Goal: Task Accomplishment & Management: Complete application form

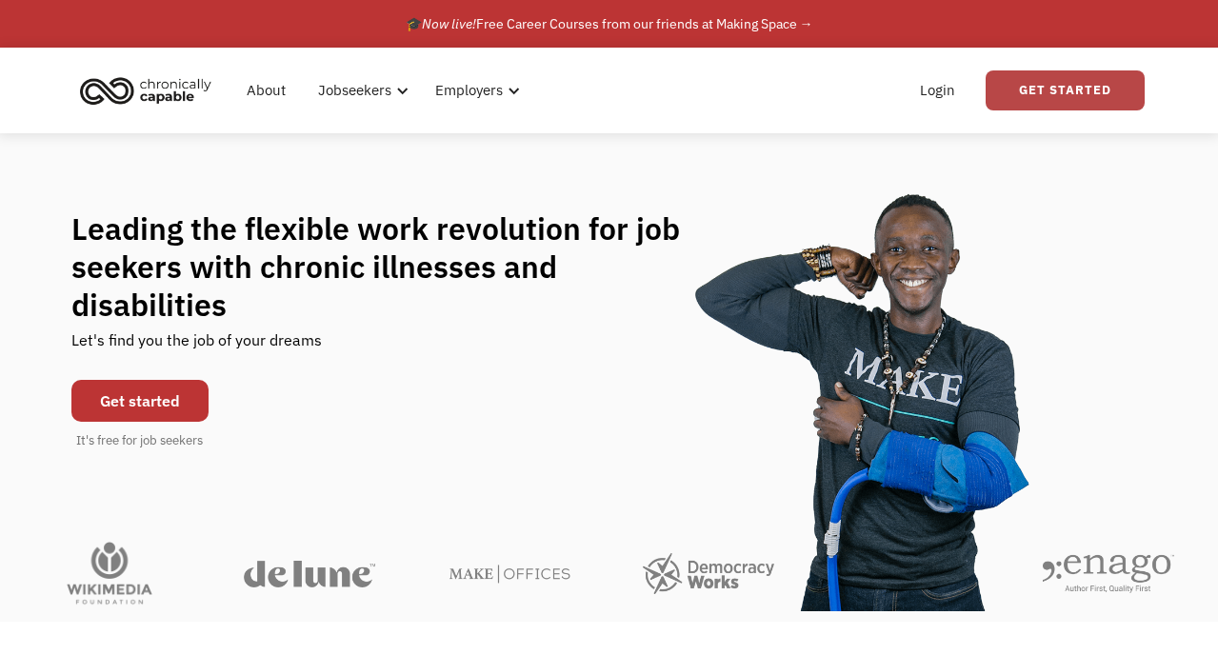
click at [1068, 88] on link "Get Started" at bounding box center [1065, 90] width 159 height 40
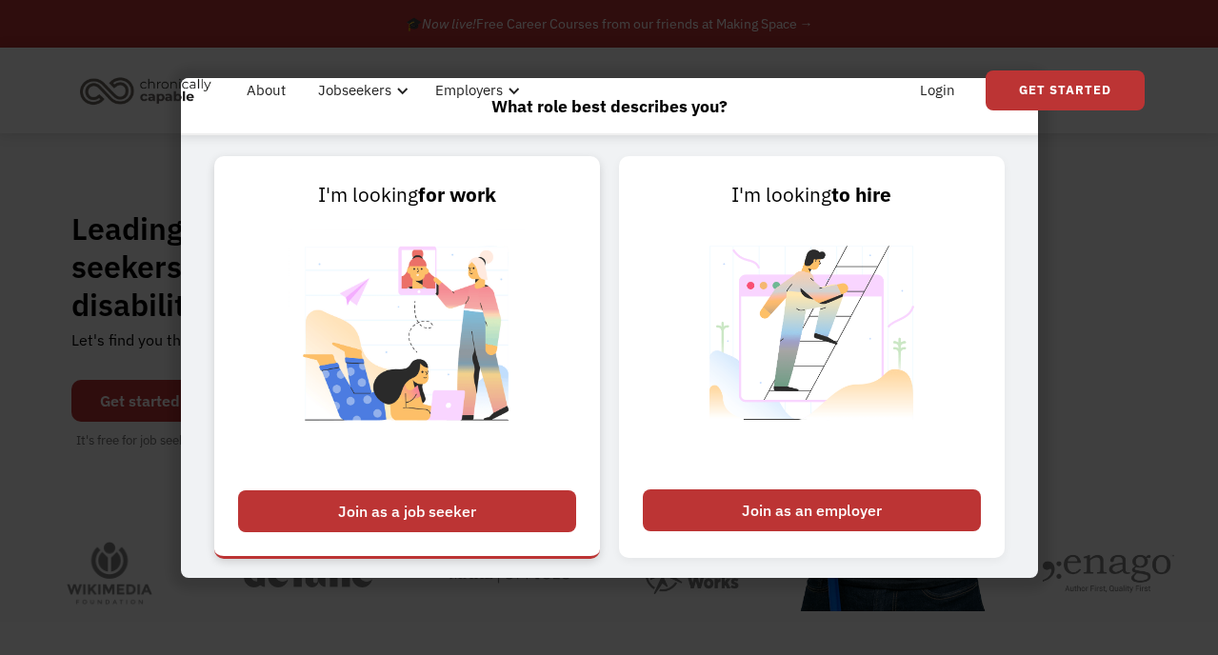
click at [438, 502] on div "Join as a job seeker" at bounding box center [407, 512] width 338 height 42
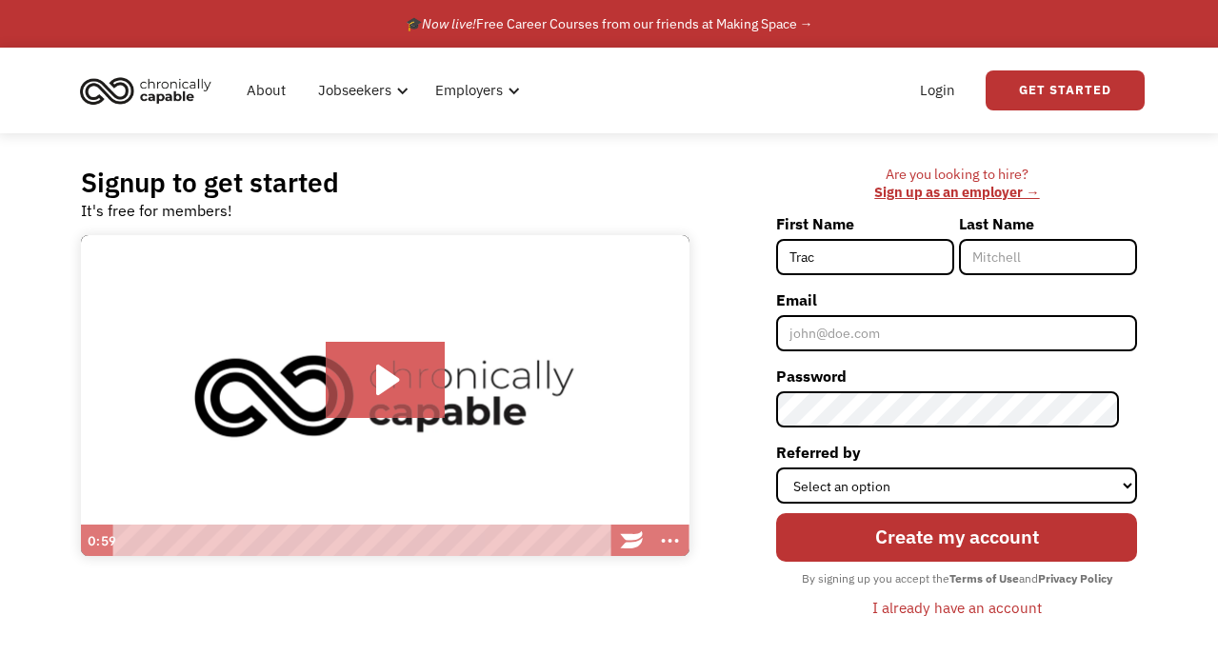
type input "[PERSON_NAME]"
type input "Bach"
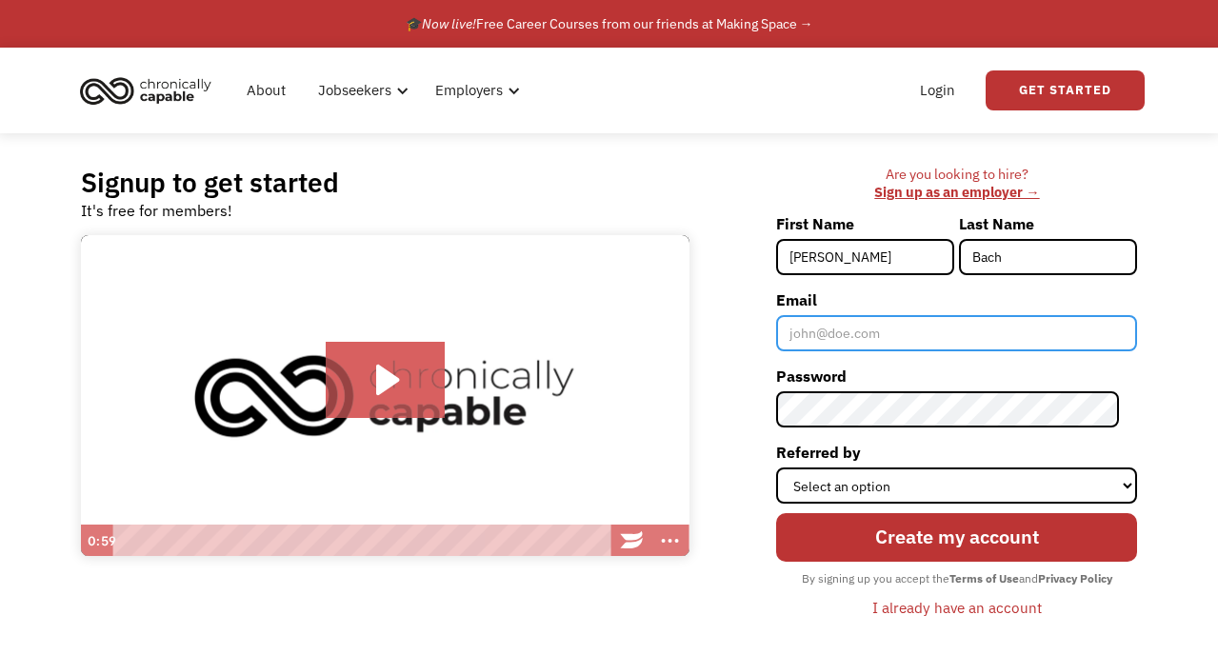
click at [913, 332] on input "Email" at bounding box center [956, 333] width 361 height 36
click at [859, 335] on input "t" at bounding box center [956, 333] width 361 height 36
type input "[EMAIL_ADDRESS][DOMAIN_NAME]"
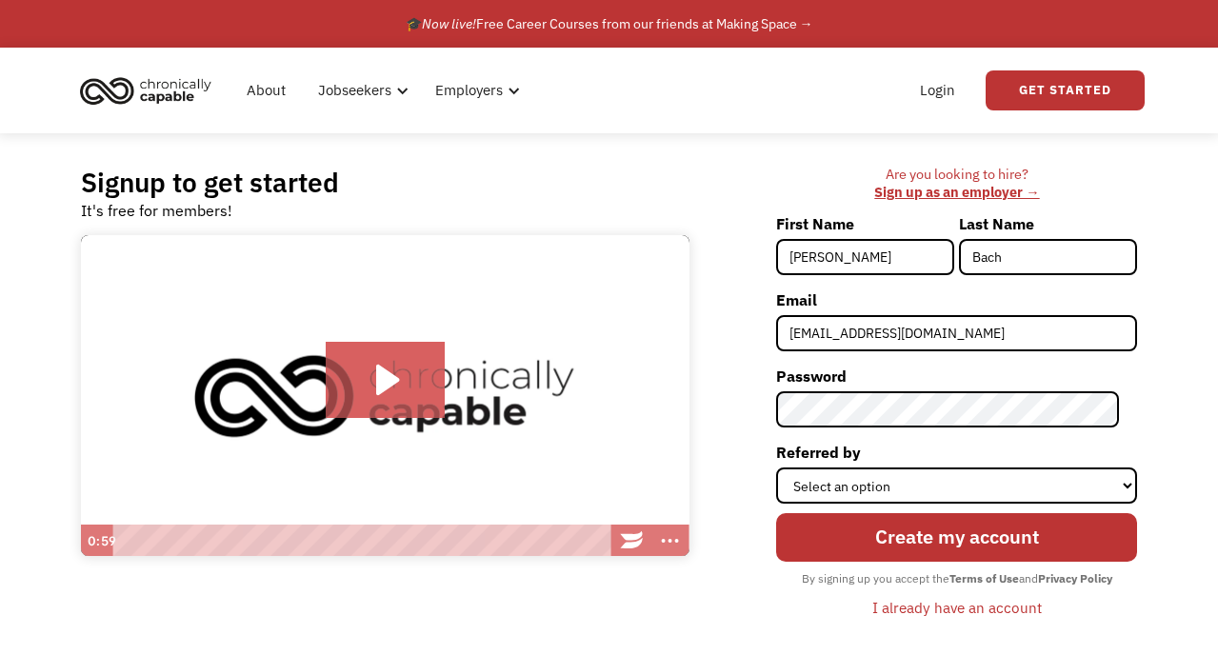
click at [1195, 317] on div "Signup to get started It's free for members! Click for sound @keyframes VOLUME_…" at bounding box center [609, 401] width 1218 height 537
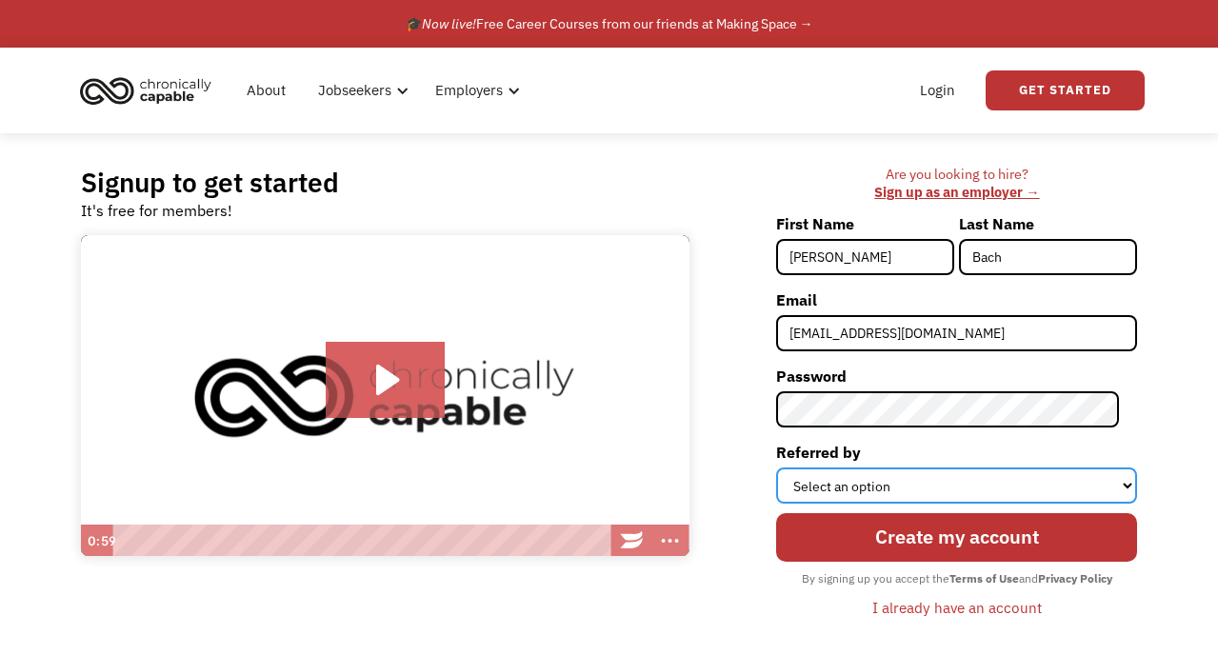
click at [1095, 485] on select "Select an option Instagram Facebook Twitter Search Engine News Article Word of …" at bounding box center [956, 486] width 361 height 36
select select "Other"
click at [794, 468] on select "Select an option Instagram Facebook Twitter Search Engine News Article Word of …" at bounding box center [956, 486] width 361 height 36
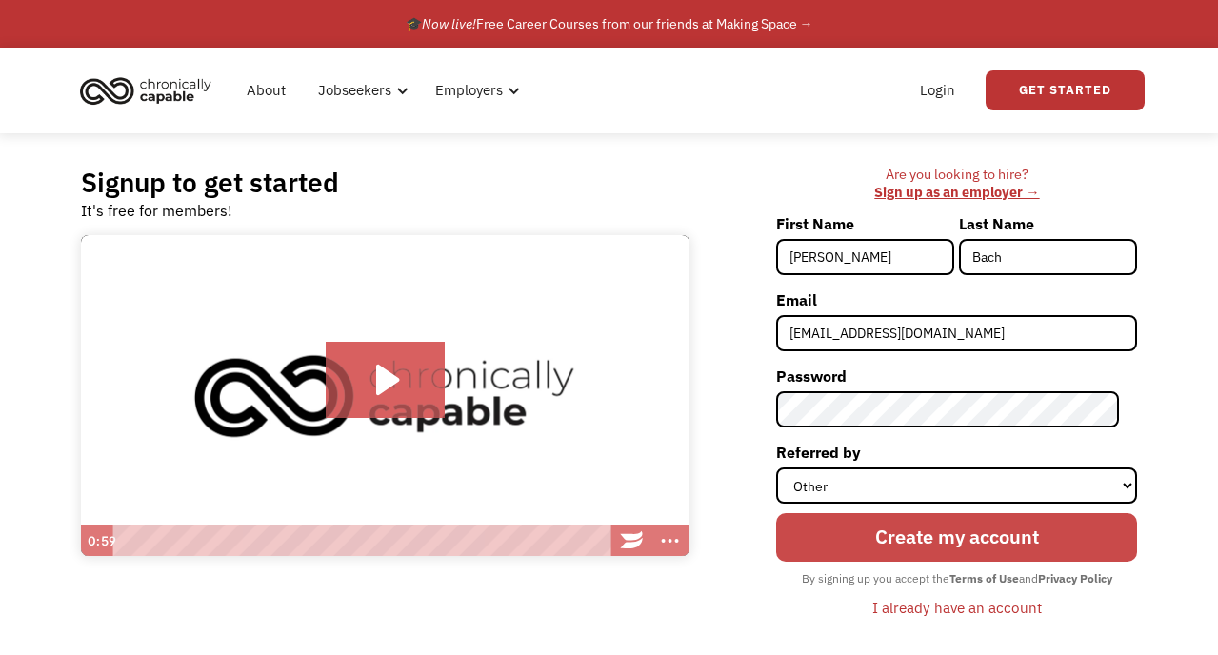
click at [930, 542] on input "Create my account" at bounding box center [956, 538] width 361 height 50
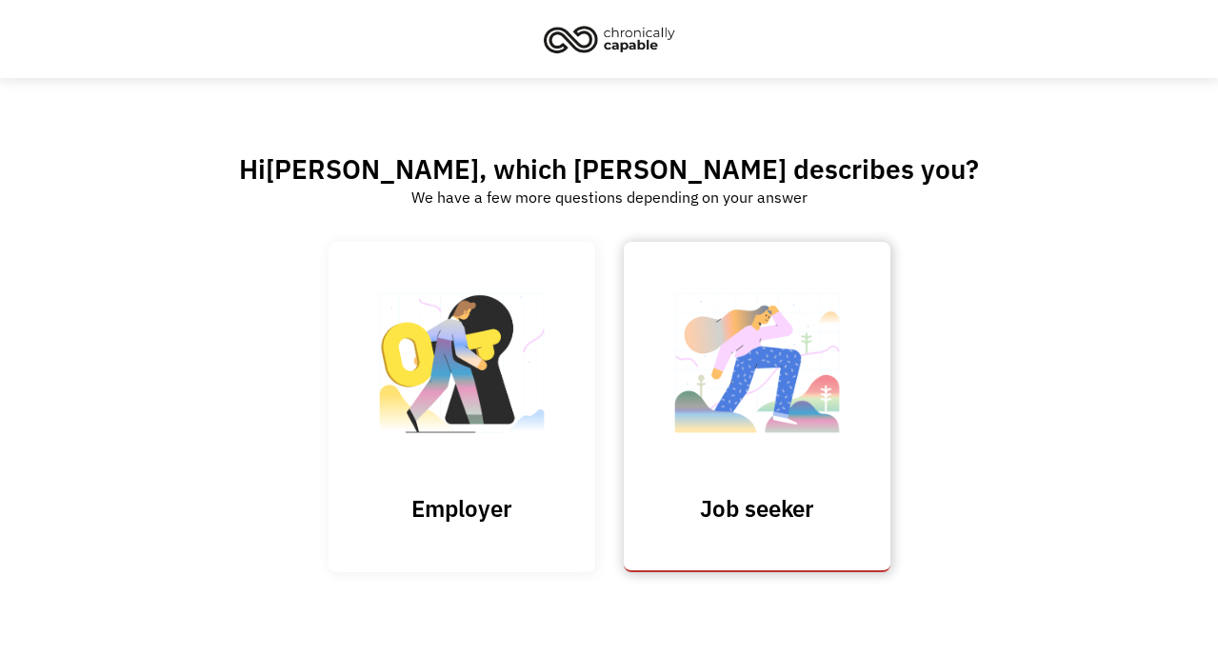
click at [704, 482] on link "Job seeker" at bounding box center [757, 407] width 267 height 331
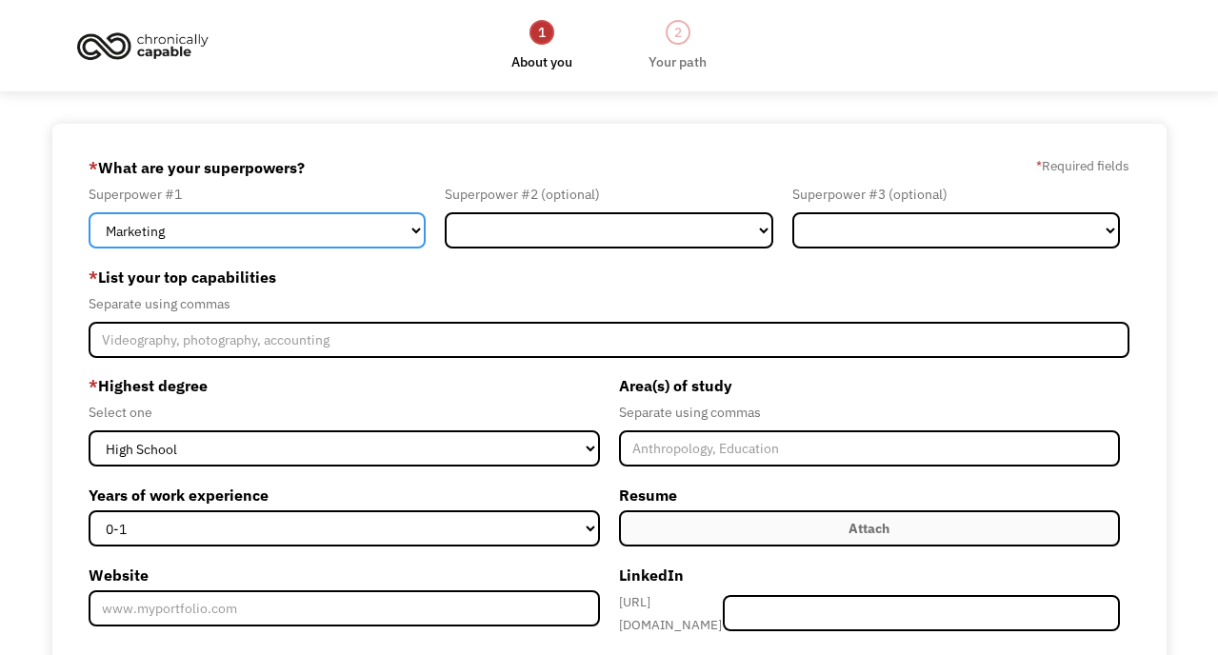
click at [415, 229] on select "Marketing Human Resources Finance Technology Operations Sales Industrial & Manu…" at bounding box center [257, 230] width 337 height 36
click at [356, 243] on select "Marketing Human Resources Finance Technology Operations Sales Industrial & Manu…" at bounding box center [257, 230] width 337 height 36
select select "Administration"
click at [89, 212] on select "Marketing Human Resources Finance Technology Operations Sales Industrial & Manu…" at bounding box center [257, 230] width 337 height 36
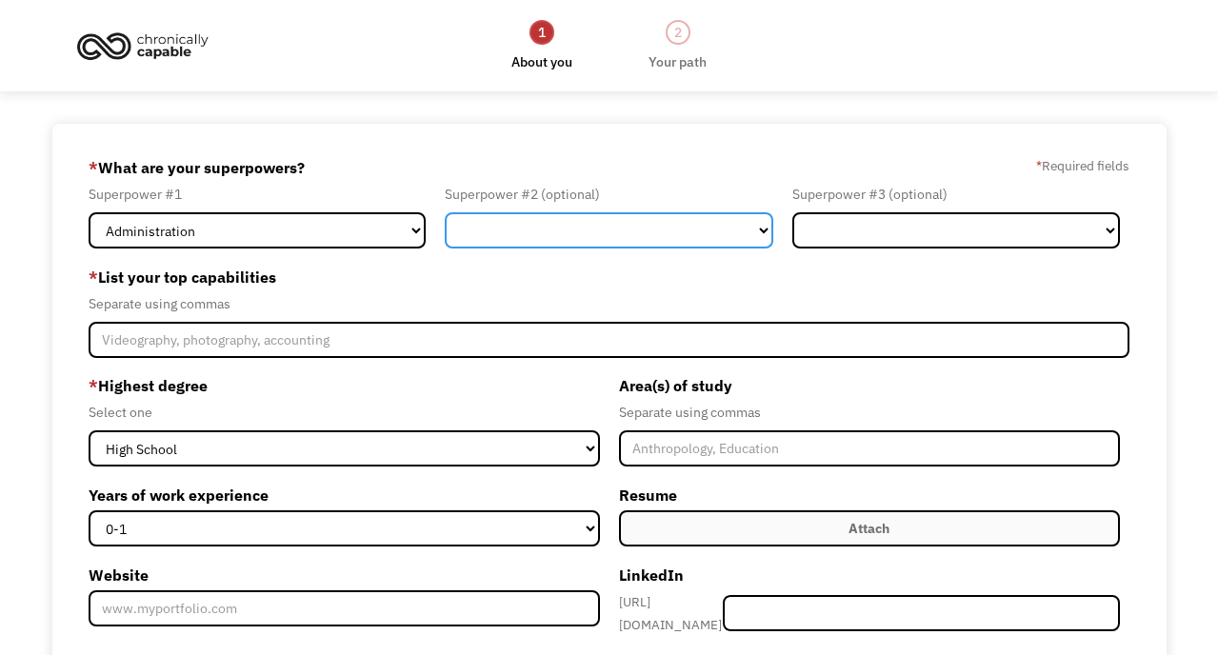
click at [612, 222] on select "Marketing Human Resources Finance Technology Operations Sales Industrial & Manu…" at bounding box center [609, 230] width 328 height 36
select select "Communications & Public Relations"
click at [445, 212] on select "Marketing Human Resources Finance Technology Operations Sales Industrial & Manu…" at bounding box center [609, 230] width 328 height 36
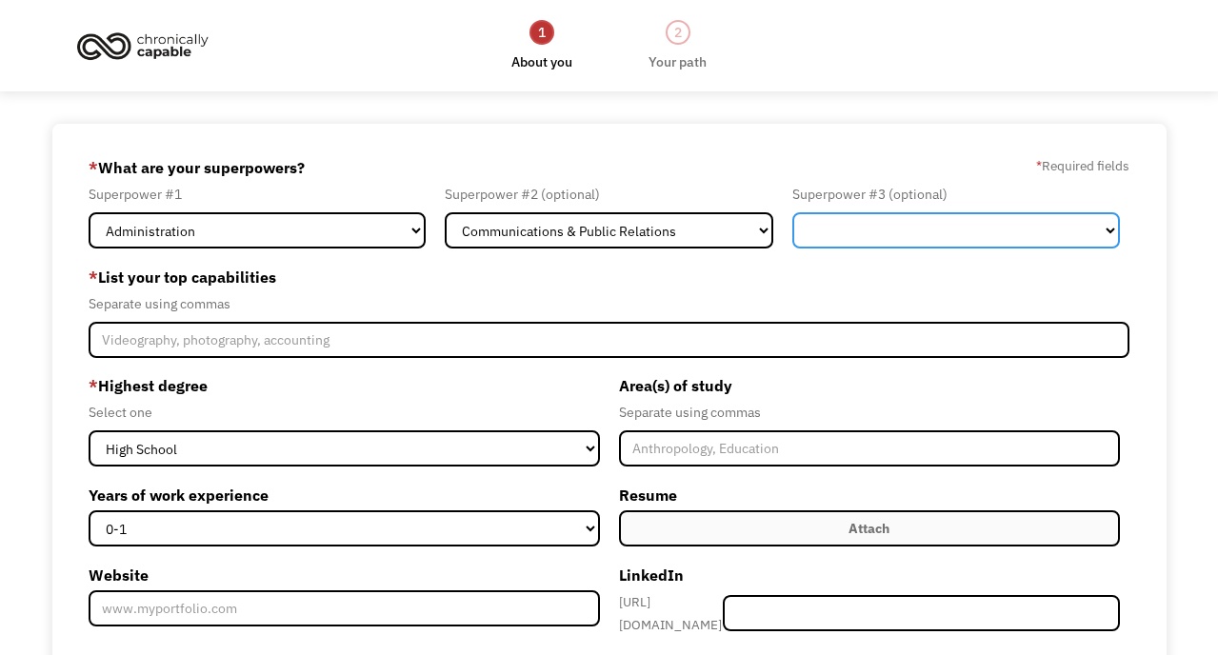
click at [959, 226] on select "Marketing Human Resources Finance Technology Operations Sales Industrial & Manu…" at bounding box center [957, 230] width 328 height 36
select select "Human Resources"
click at [793, 212] on select "Marketing Human Resources Finance Technology Operations Sales Industrial & Manu…" at bounding box center [957, 230] width 328 height 36
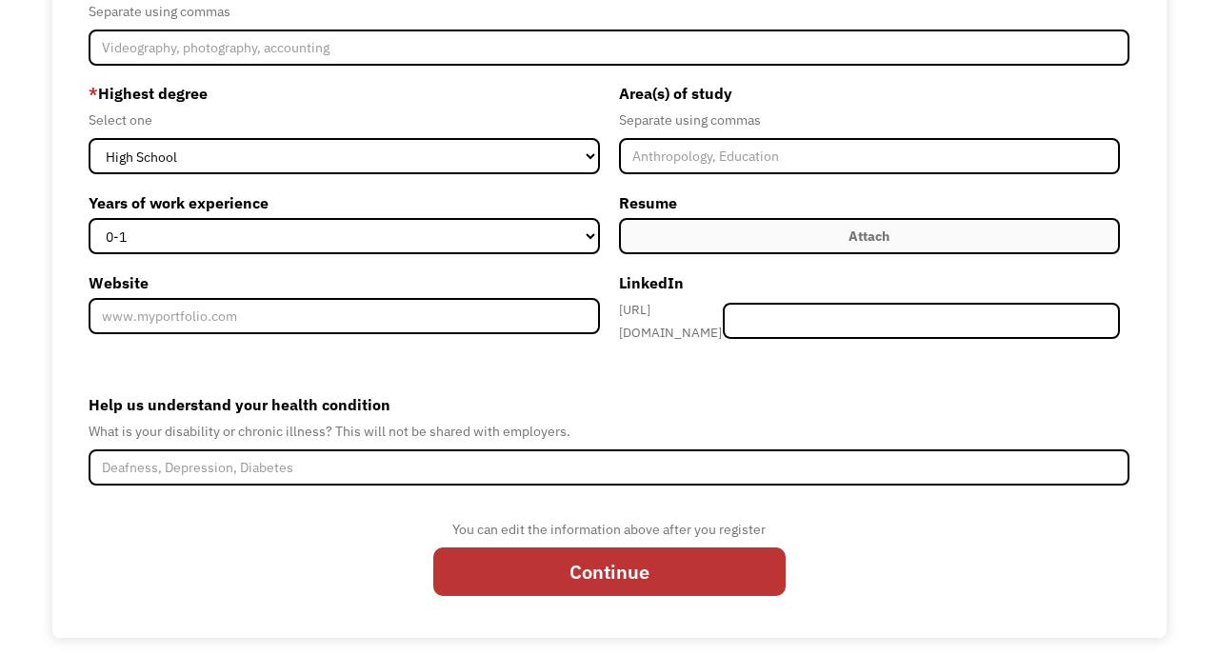
scroll to position [298, 0]
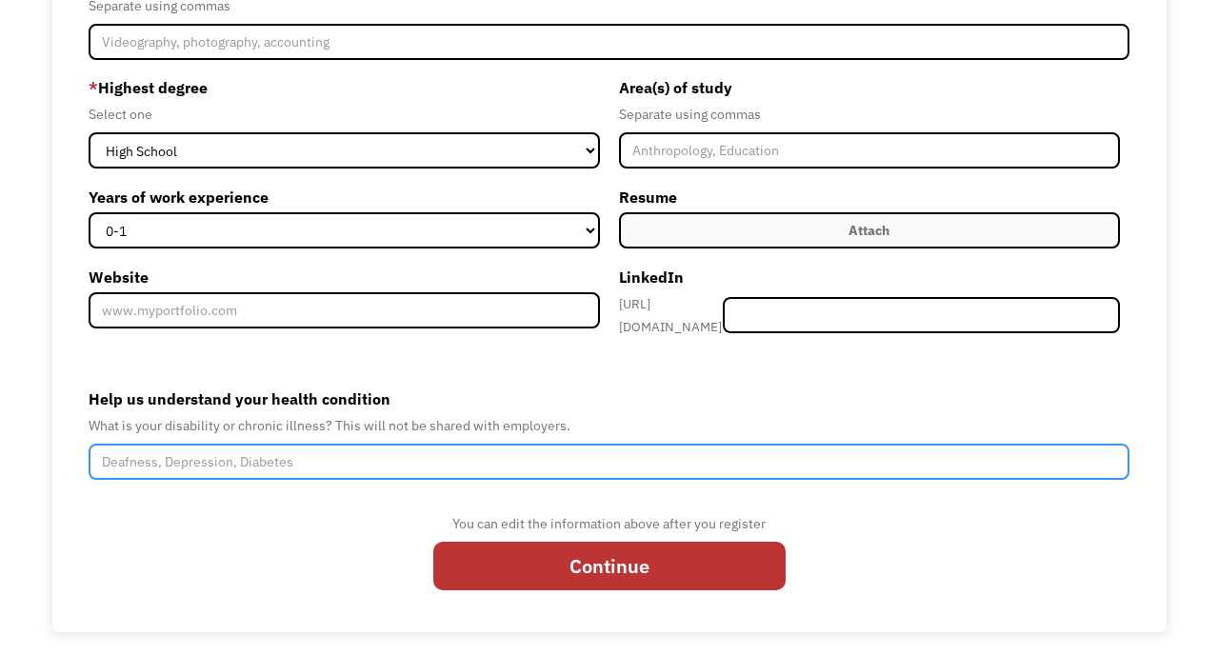
click at [158, 456] on input "Help us understand your health condition" at bounding box center [609, 462] width 1041 height 36
click at [432, 460] on input "Hypermobile Ehlers-Danlos Syndrome" at bounding box center [609, 462] width 1041 height 36
type input "Hypermobile Ehlers-Danlos Syndrome"
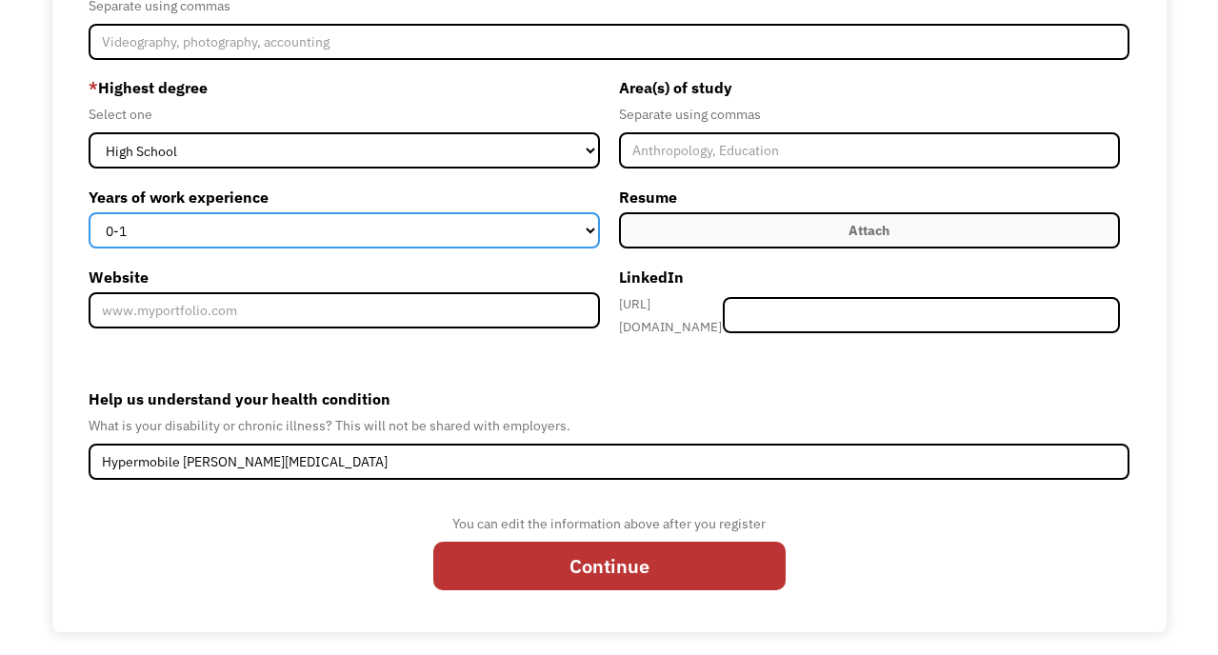
click at [561, 228] on select "0-1 2-4 5-10 11-15 15+" at bounding box center [345, 230] width 512 height 36
select select "15+"
click at [89, 212] on select "0-1 2-4 5-10 11-15 15+" at bounding box center [345, 230] width 512 height 36
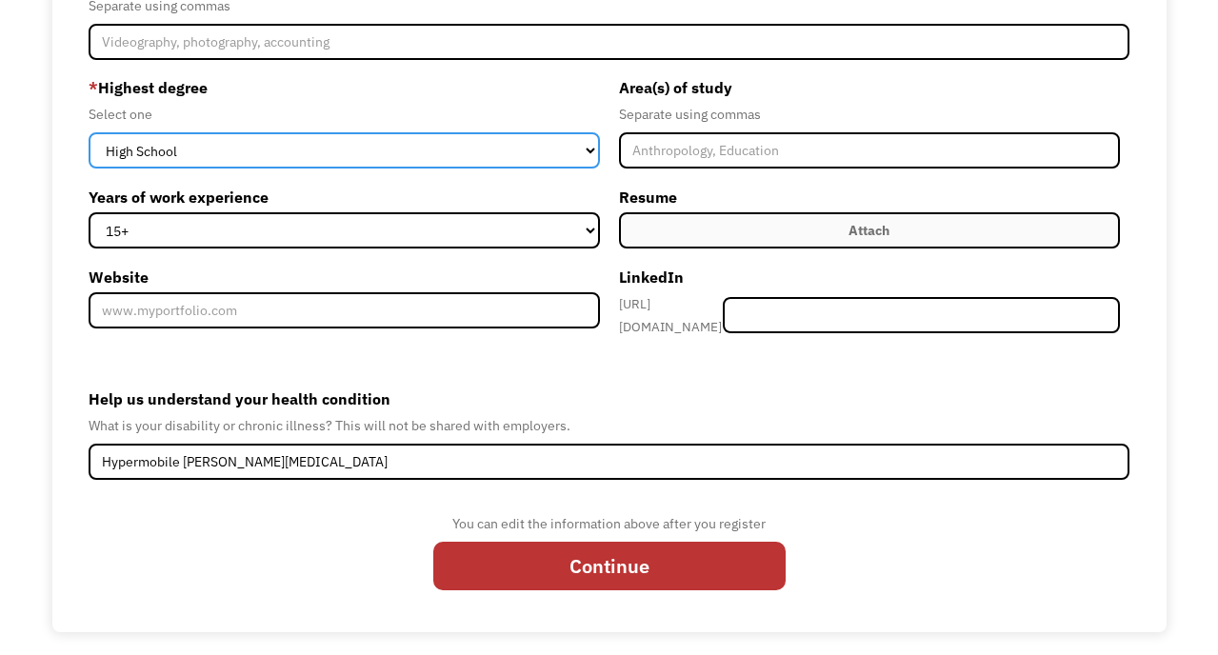
click at [521, 151] on select "High School Associates Bachelors Master's PhD" at bounding box center [345, 150] width 512 height 36
select select "associates"
click at [89, 132] on select "High School Associates Bachelors Master's PhD" at bounding box center [345, 150] width 512 height 36
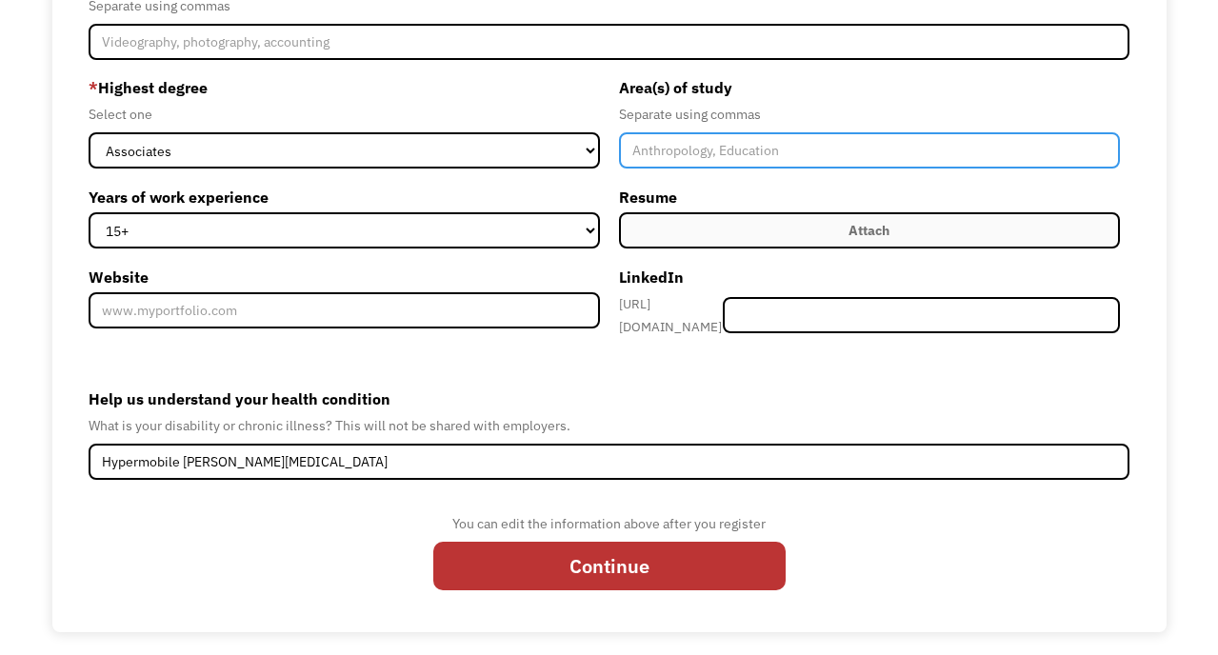
click at [758, 151] on input "Member-Create-Step1" at bounding box center [870, 150] width 502 height 36
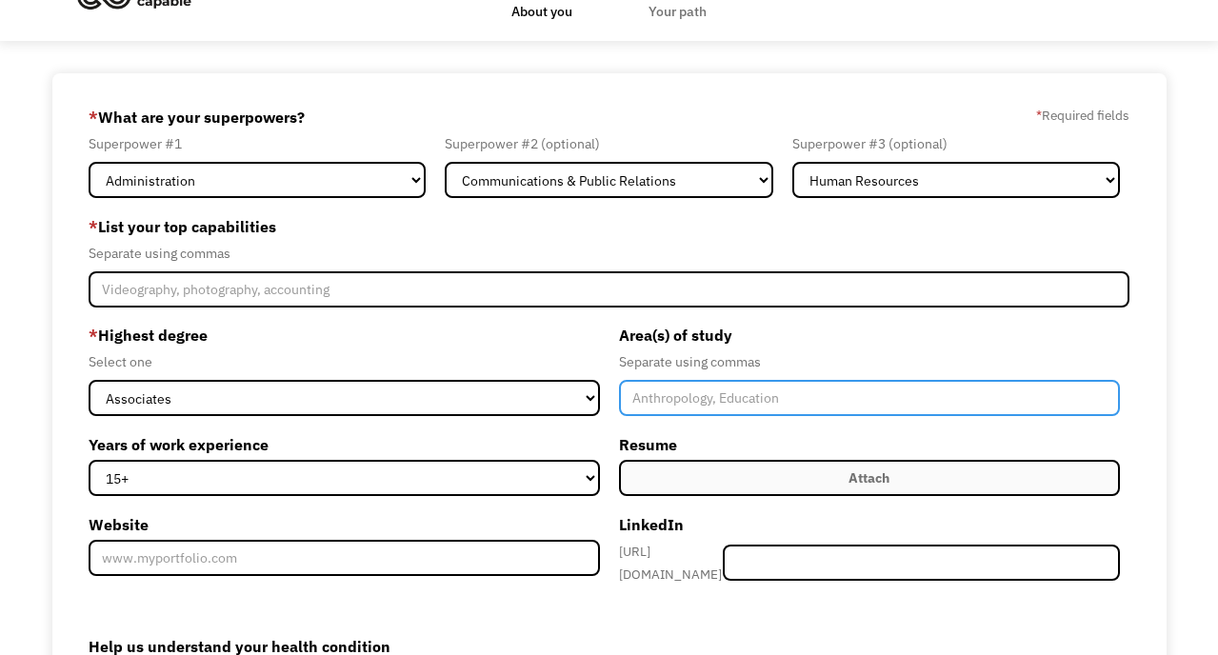
scroll to position [64, 0]
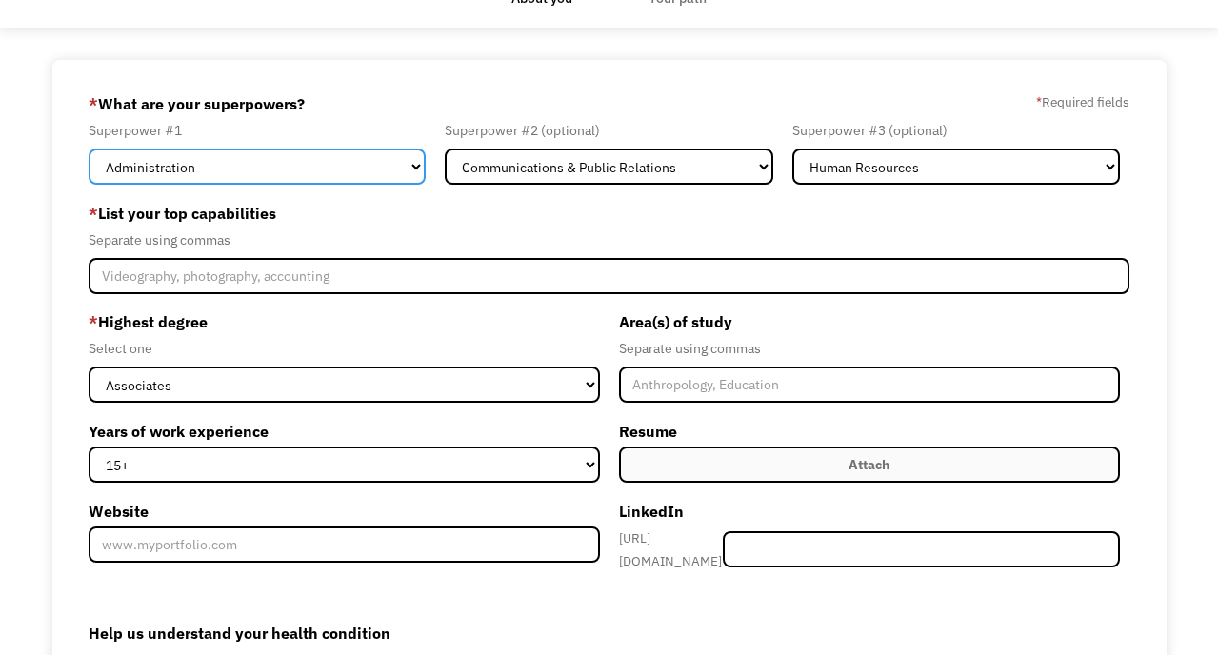
click at [414, 157] on select "Marketing Human Resources Finance Technology Operations Sales Industrial & Manu…" at bounding box center [257, 167] width 337 height 36
click at [89, 149] on select "Marketing Human Resources Finance Technology Operations Sales Industrial & Manu…" at bounding box center [257, 167] width 337 height 36
click at [407, 167] on select "Marketing Human Resources Finance Technology Operations Sales Industrial & Manu…" at bounding box center [257, 167] width 337 height 36
select select "Administration"
click at [89, 149] on select "Marketing Human Resources Finance Technology Operations Sales Industrial & Manu…" at bounding box center [257, 167] width 337 height 36
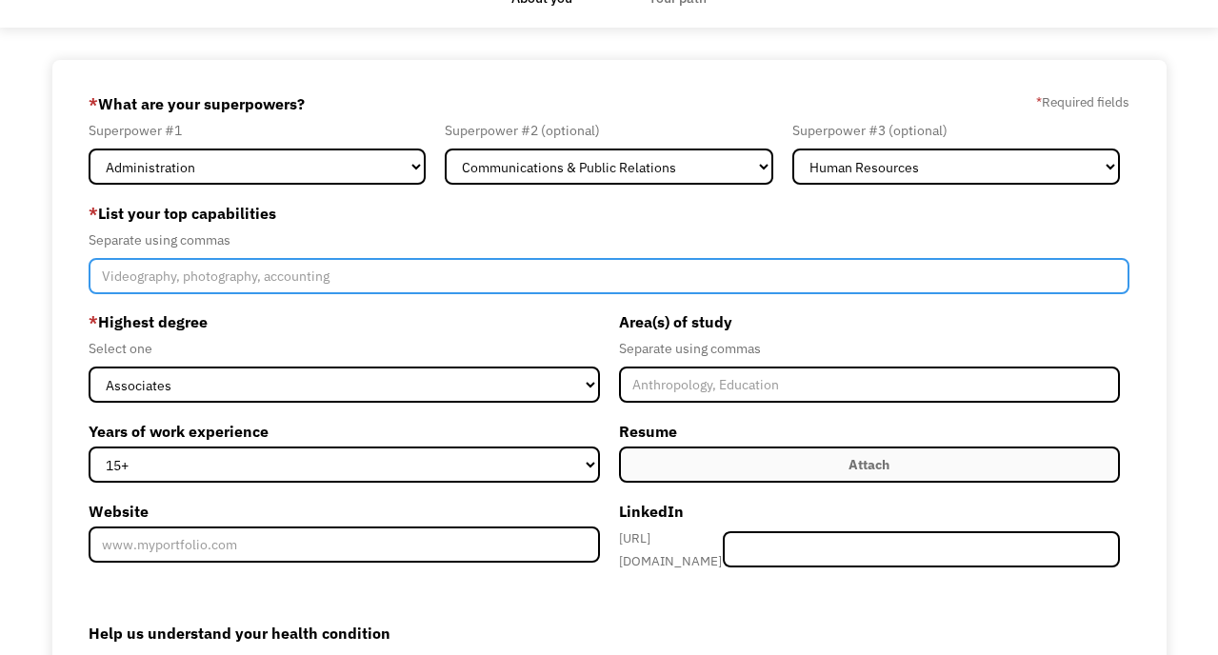
click at [384, 281] on input "Member-Create-Step1" at bounding box center [609, 276] width 1041 height 36
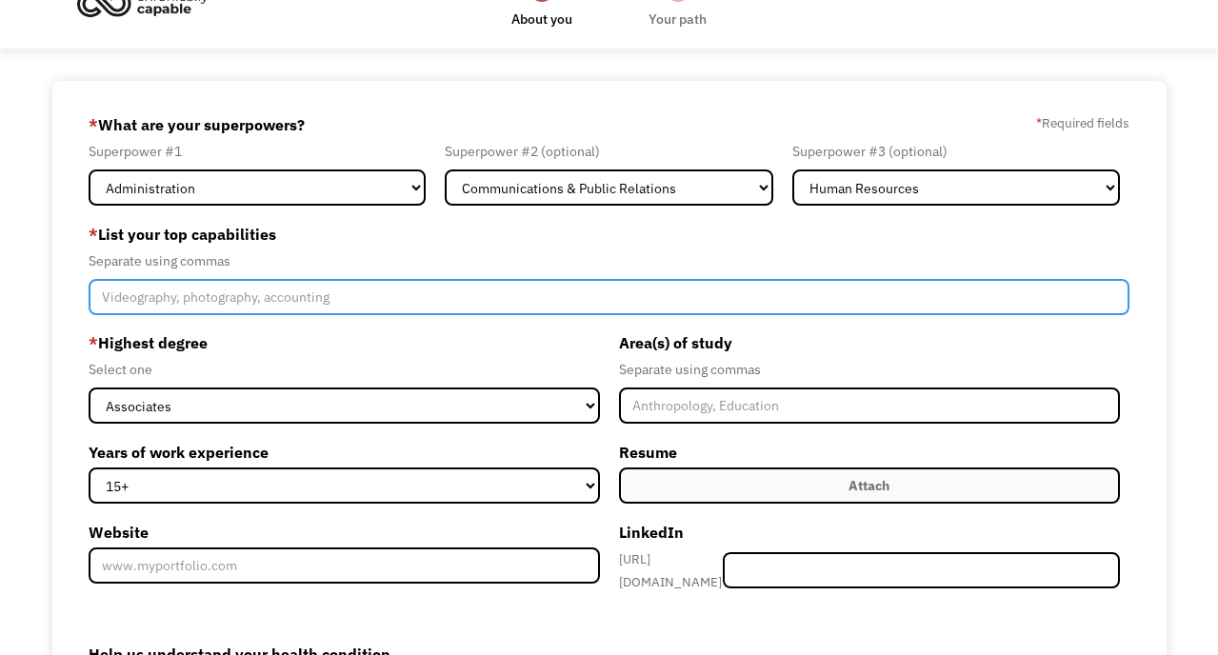
scroll to position [0, 0]
